Goal: Download file/media

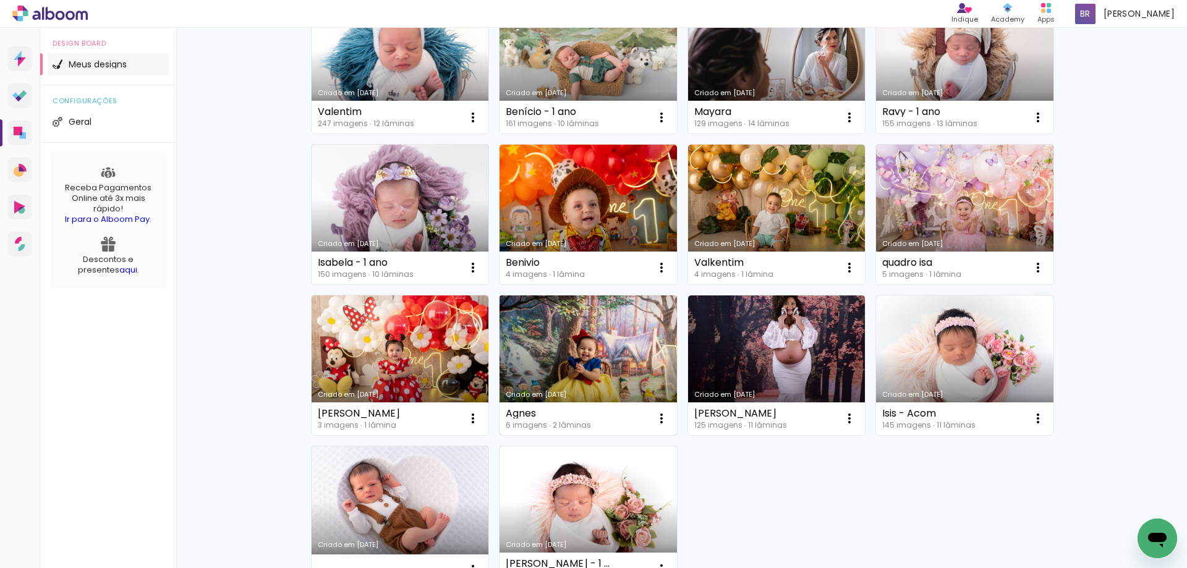
scroll to position [774, 0]
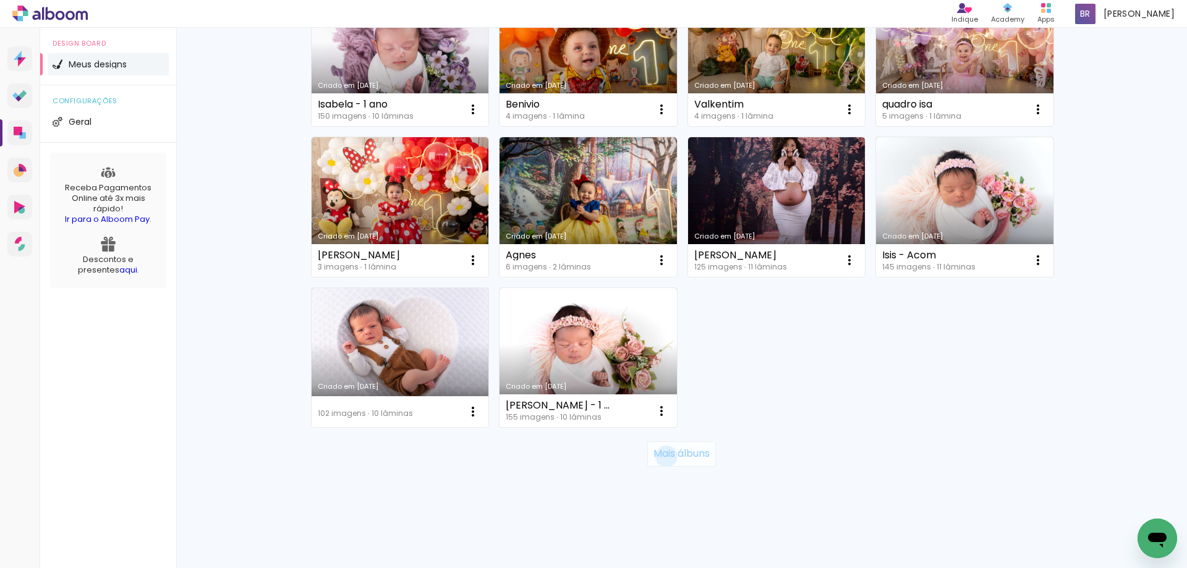
click at [0, 0] on slot "Mais álbuns" at bounding box center [0, 0] width 0 height 0
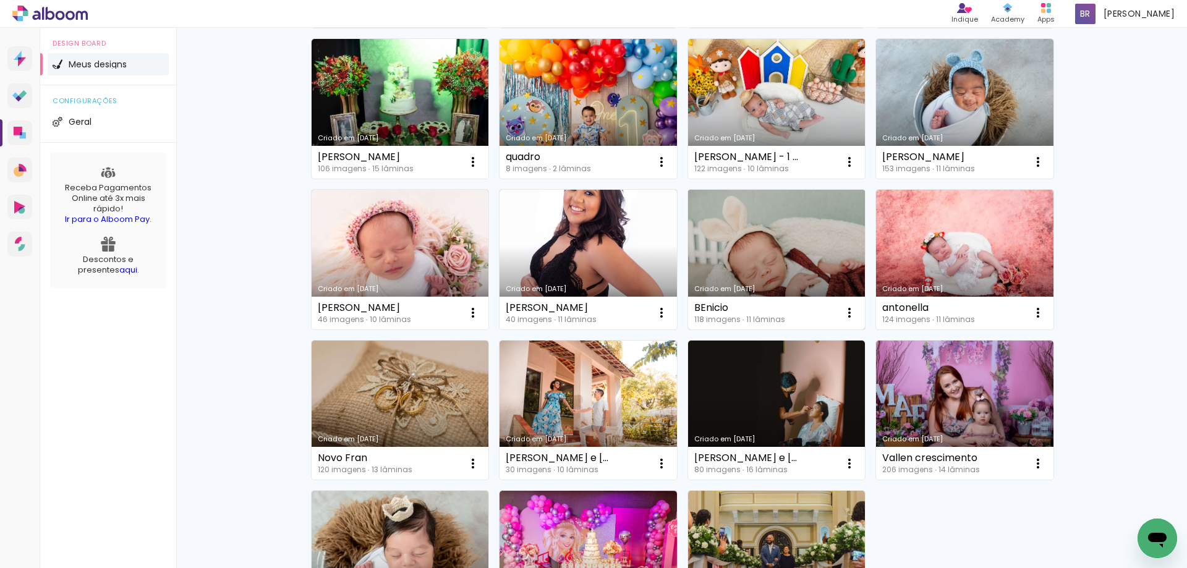
scroll to position [1545, 0]
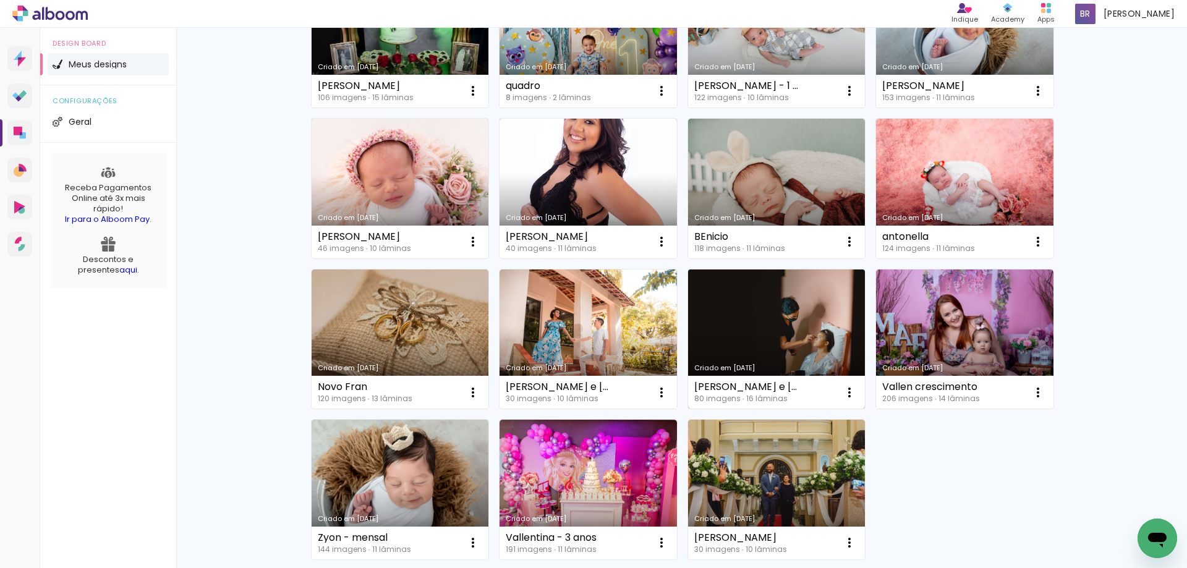
drag, startPoint x: 740, startPoint y: 405, endPoint x: 749, endPoint y: 417, distance: 15.5
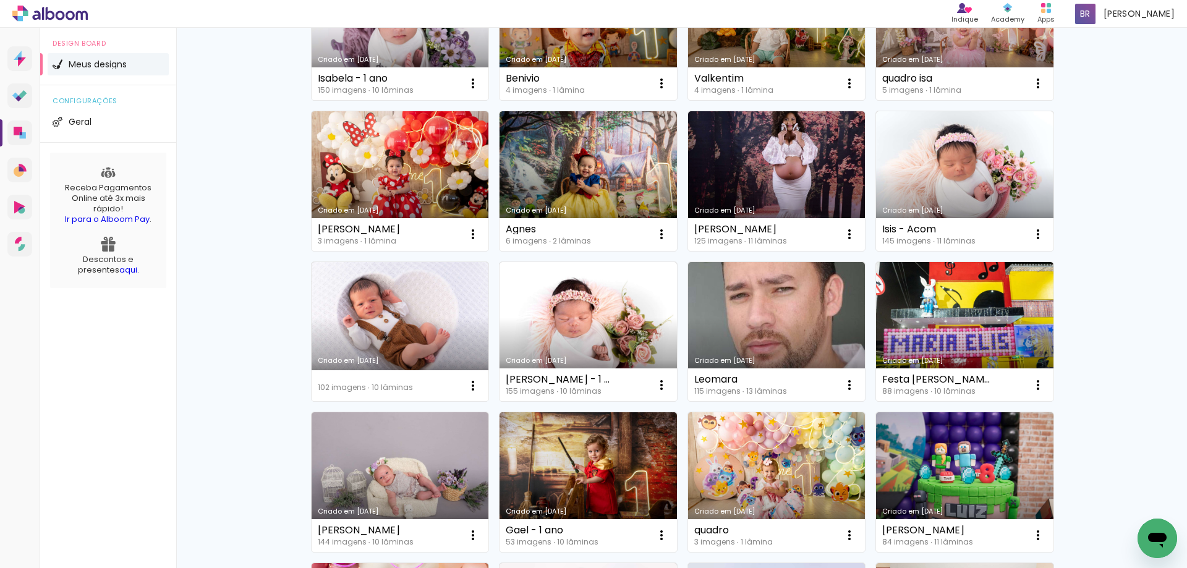
scroll to position [803, 0]
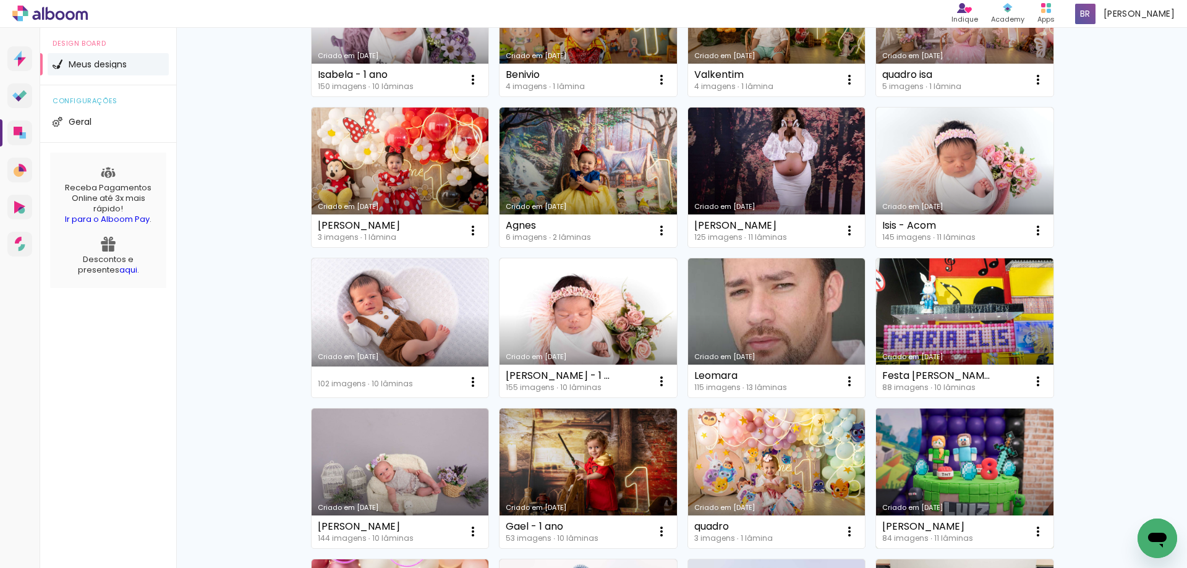
click at [944, 477] on link "Criado em [DATE]" at bounding box center [964, 479] width 177 height 140
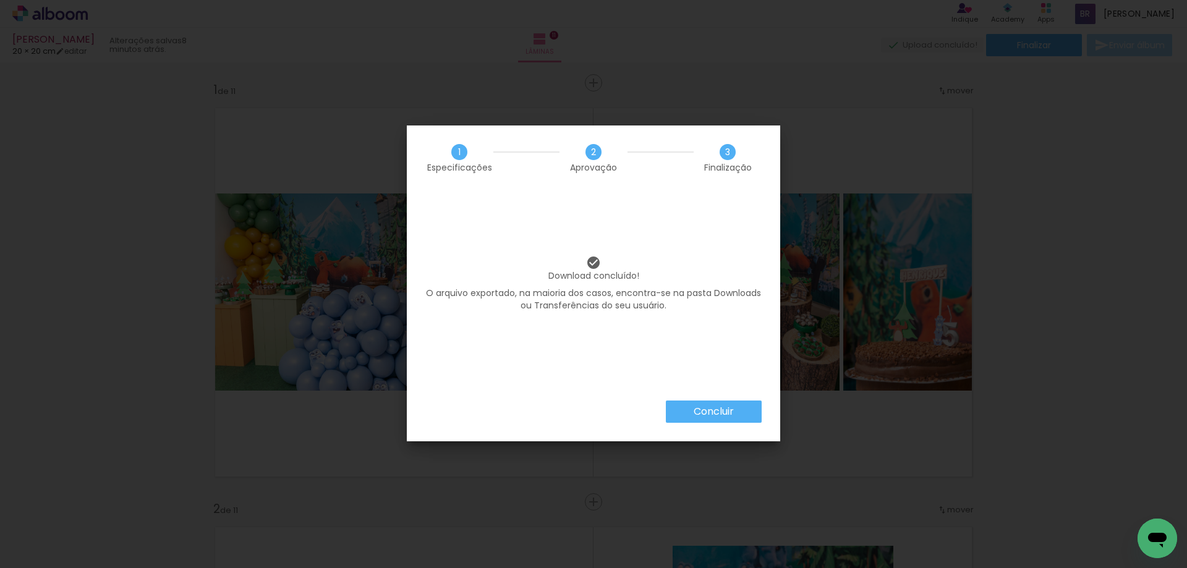
click at [0, 0] on slot "Concluir" at bounding box center [0, 0] width 0 height 0
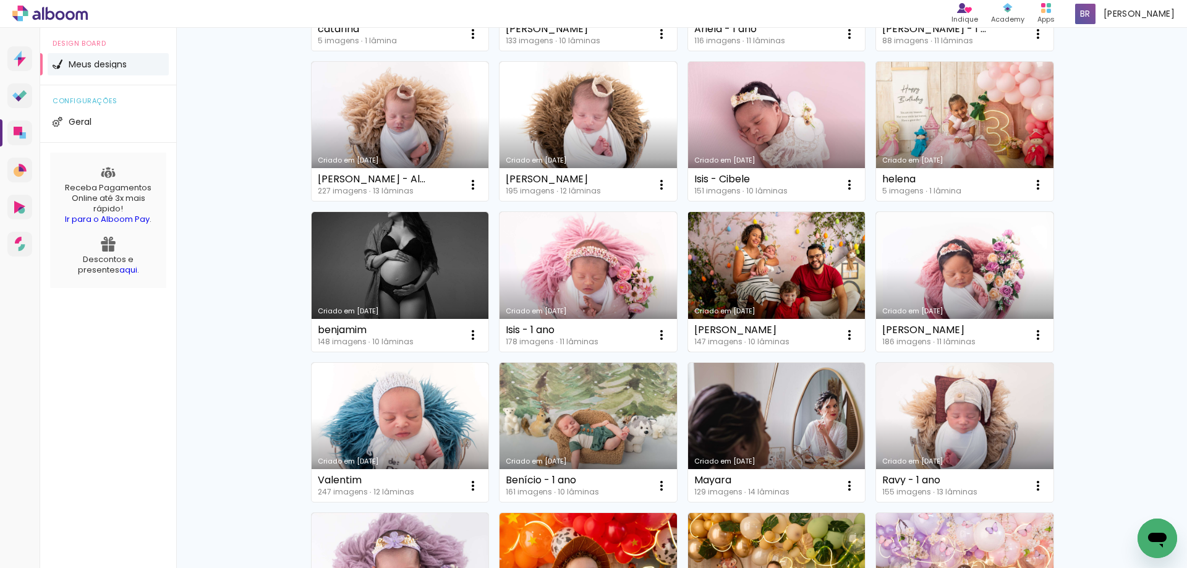
scroll to position [309, 0]
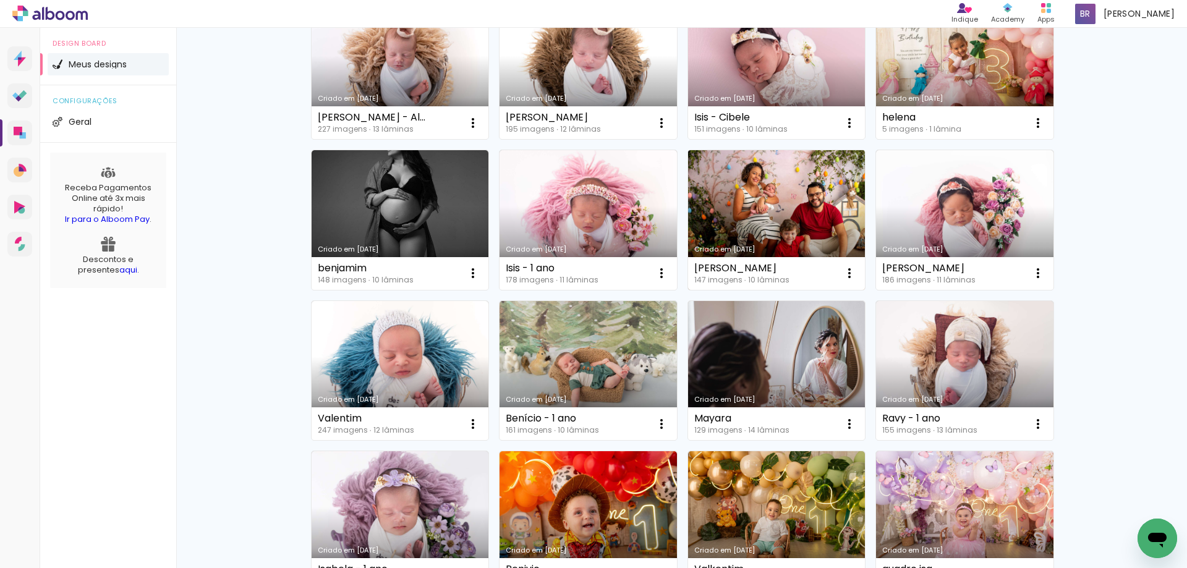
click at [784, 341] on link "Criado em [DATE]" at bounding box center [776, 371] width 177 height 140
